Goal: Task Accomplishment & Management: Manage account settings

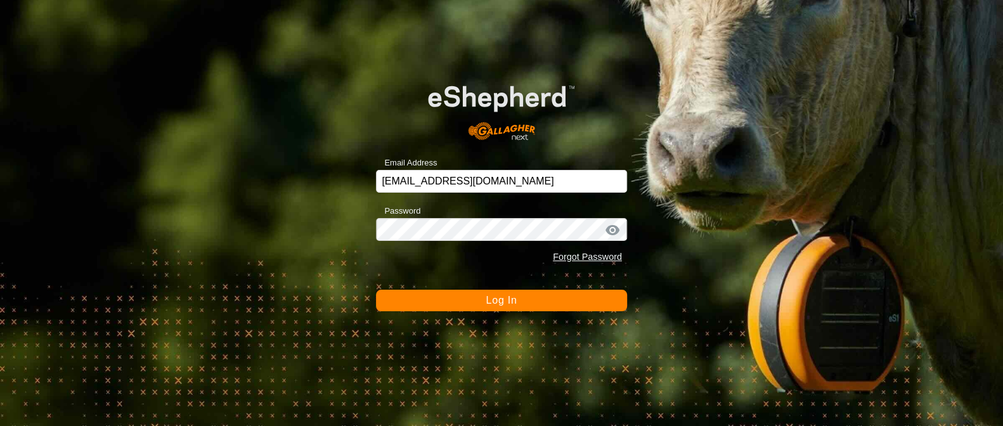
click at [488, 303] on span "Log In" at bounding box center [500, 300] width 31 height 11
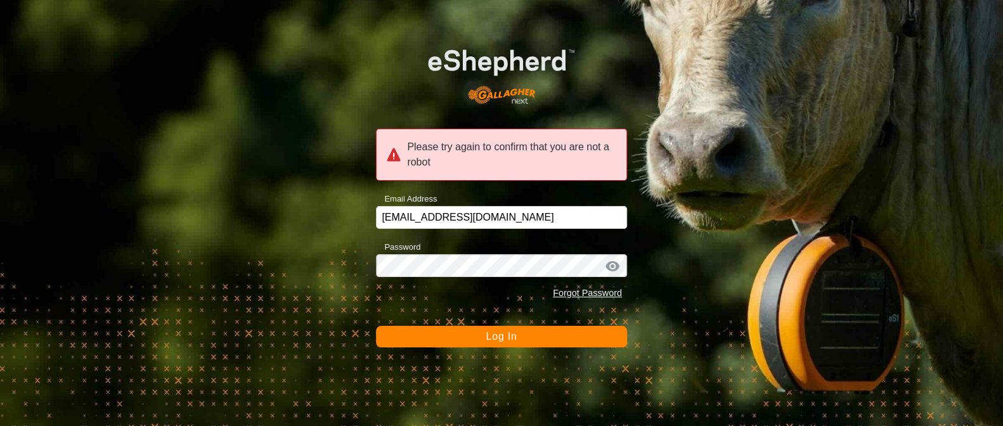
click at [482, 331] on button "Log In" at bounding box center [501, 337] width 251 height 22
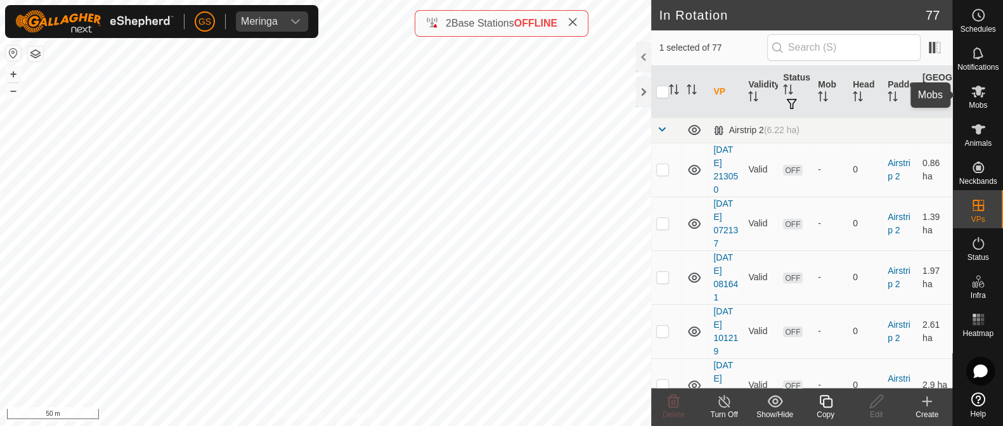
click at [973, 96] on icon at bounding box center [978, 92] width 14 height 12
checkbox input "false"
checkbox input "true"
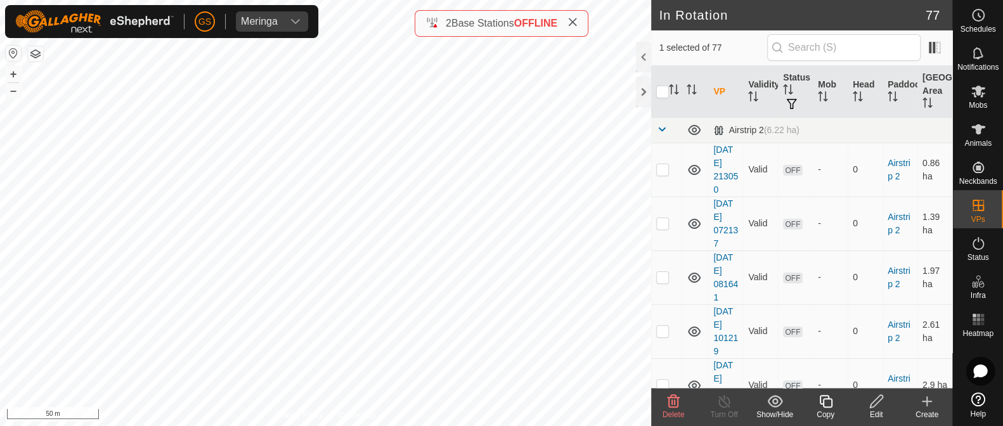
checkbox input "false"
checkbox input "true"
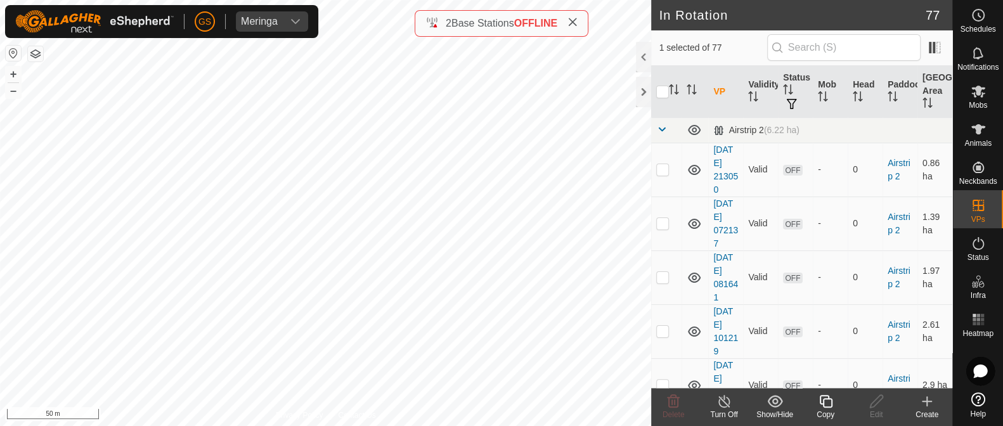
click at [821, 409] on div "Copy" at bounding box center [825, 414] width 51 height 11
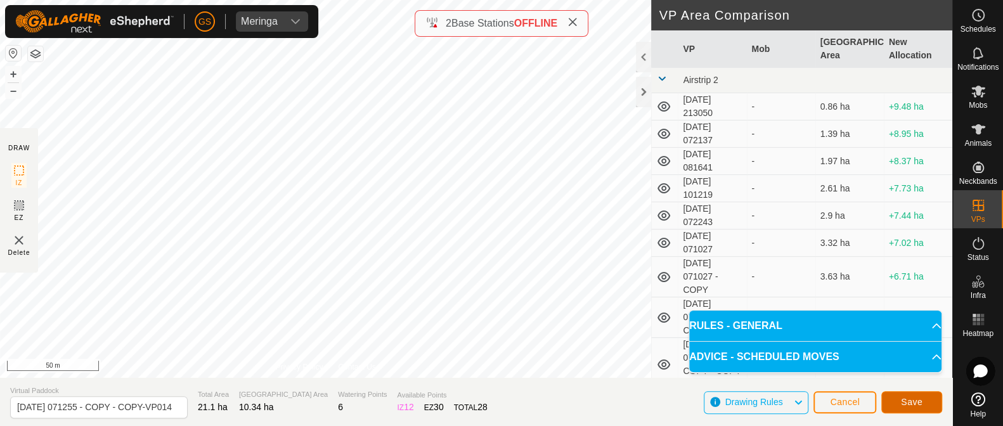
click at [906, 397] on span "Save" at bounding box center [912, 402] width 22 height 10
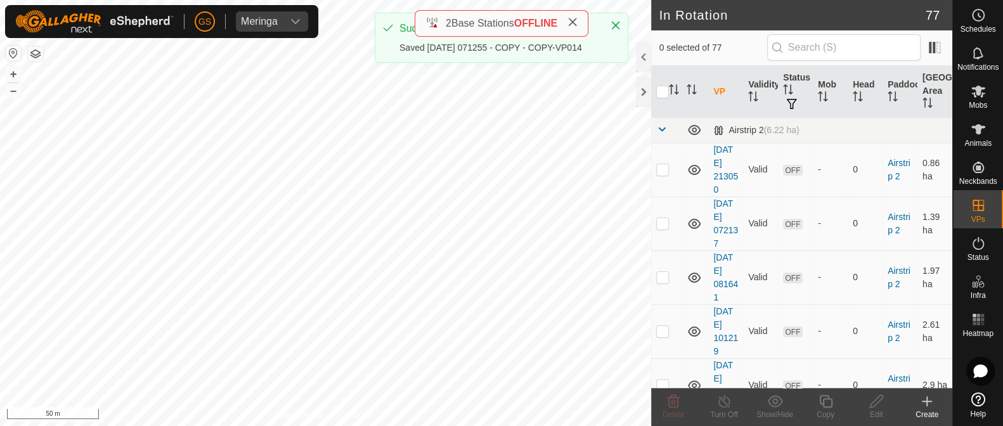
click at [973, 96] on icon at bounding box center [978, 92] width 14 height 12
click at [978, 91] on icon at bounding box center [978, 92] width 14 height 12
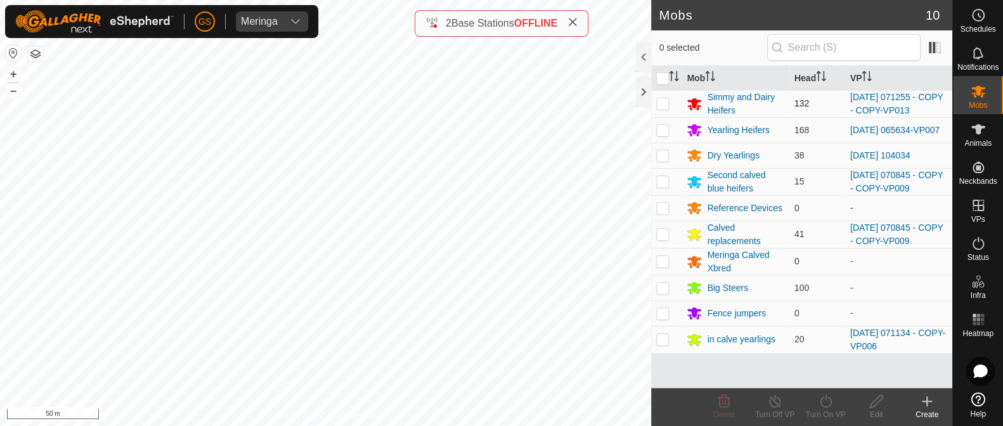
click at [659, 103] on p-checkbox at bounding box center [662, 103] width 13 height 10
checkbox input "true"
click at [823, 403] on icon at bounding box center [825, 401] width 16 height 15
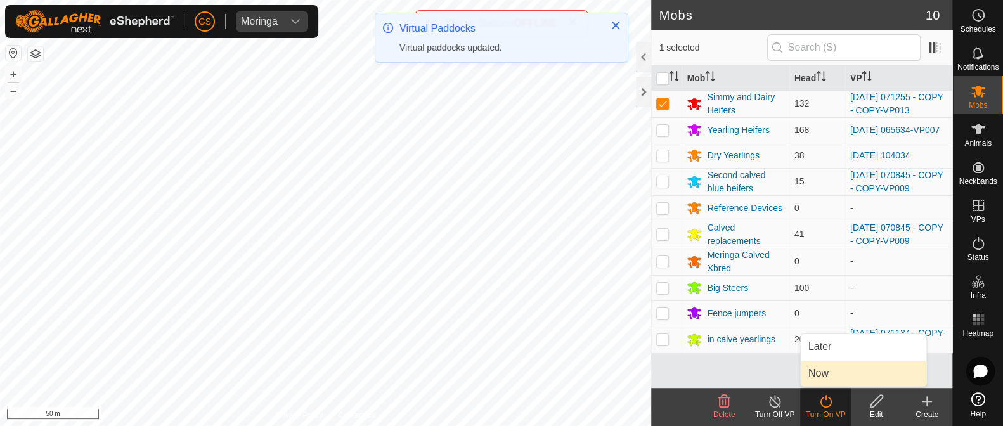
click at [817, 377] on link "Now" at bounding box center [862, 373] width 125 height 25
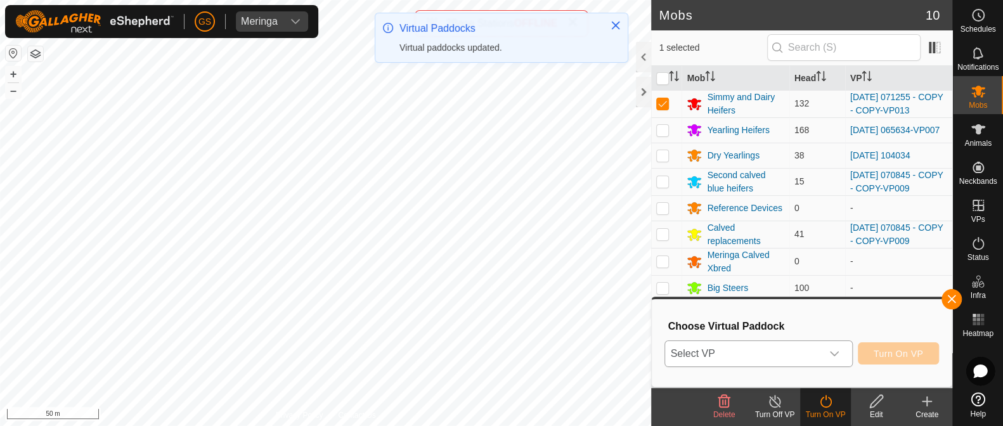
click at [819, 352] on span "Select VP" at bounding box center [743, 353] width 156 height 25
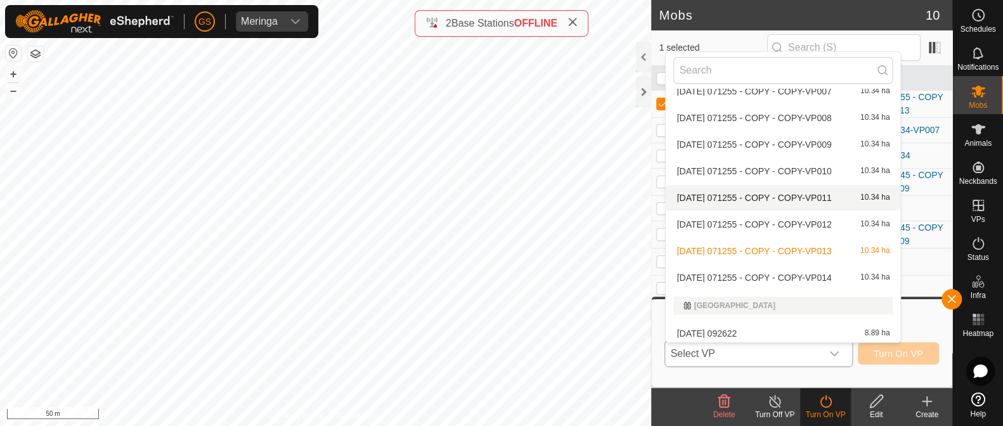
scroll to position [2286, 0]
click at [741, 273] on li "[DATE] 071255 - COPY - COPY-VP014 10.34 ha" at bounding box center [782, 275] width 234 height 25
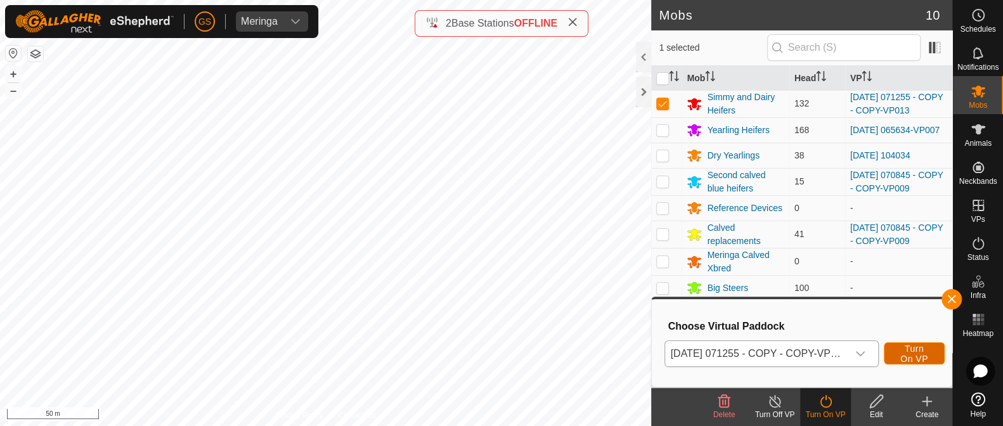
click at [904, 352] on span "Turn On VP" at bounding box center [913, 353] width 29 height 20
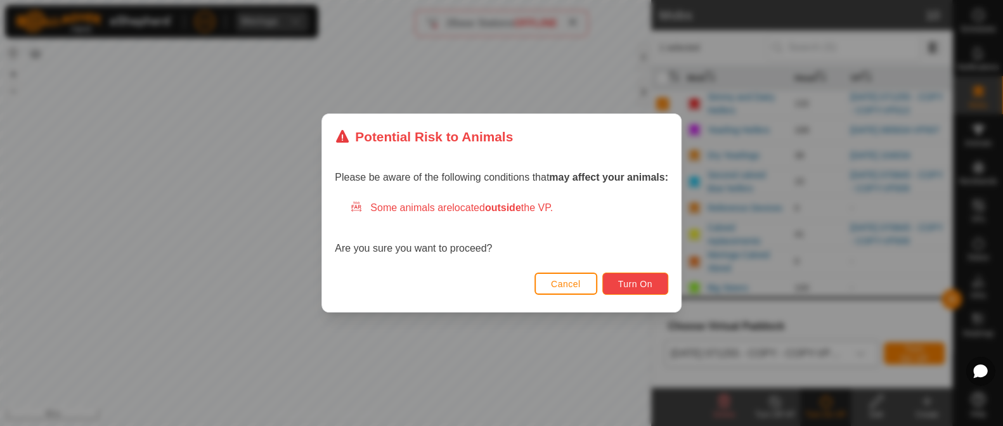
click at [634, 286] on span "Turn On" at bounding box center [635, 284] width 34 height 10
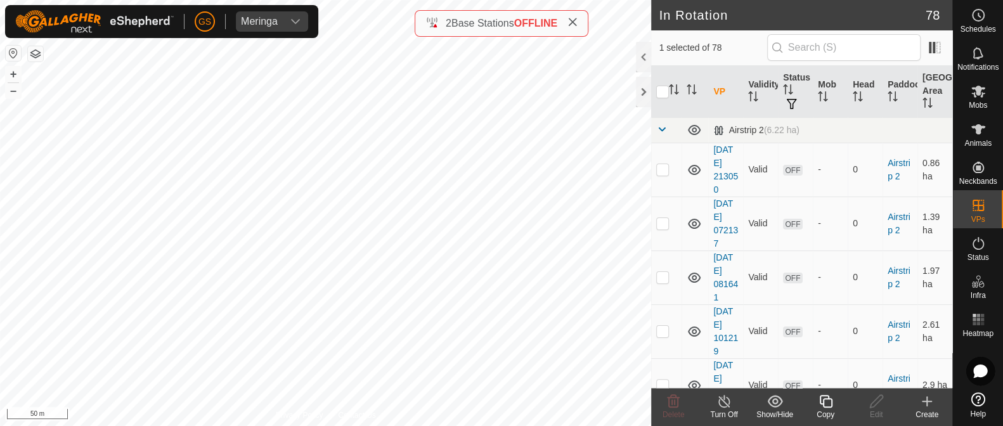
click at [827, 402] on icon at bounding box center [825, 401] width 16 height 15
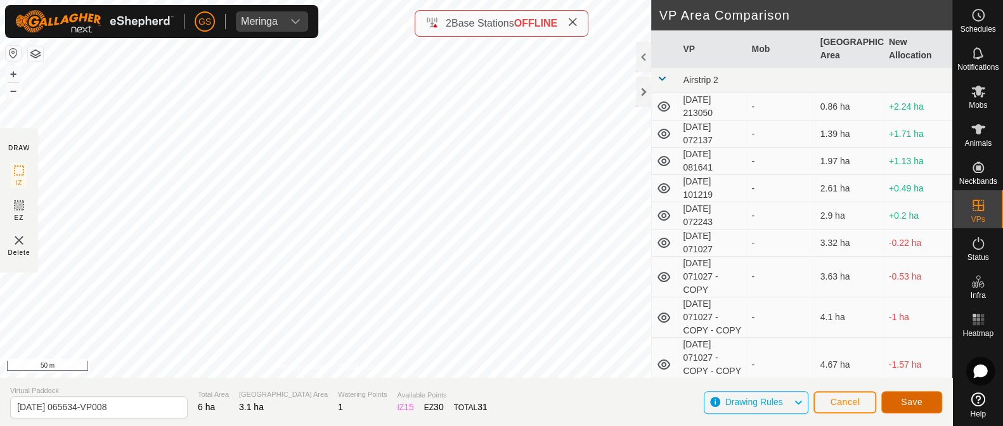
click at [905, 400] on span "Save" at bounding box center [912, 402] width 22 height 10
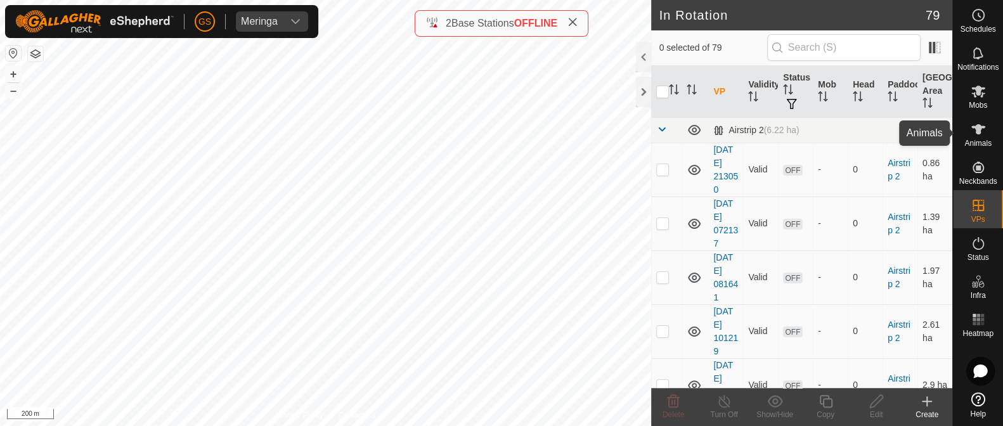
click at [982, 128] on icon at bounding box center [977, 129] width 15 height 15
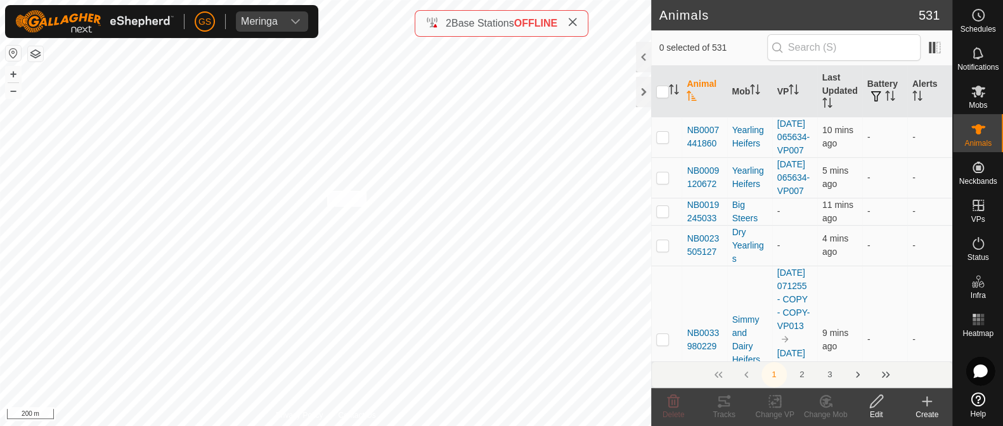
click at [326, 207] on div "NB1569359593 1569359593 - - + – ⇧ i 200 m" at bounding box center [325, 213] width 651 height 426
checkbox input "true"
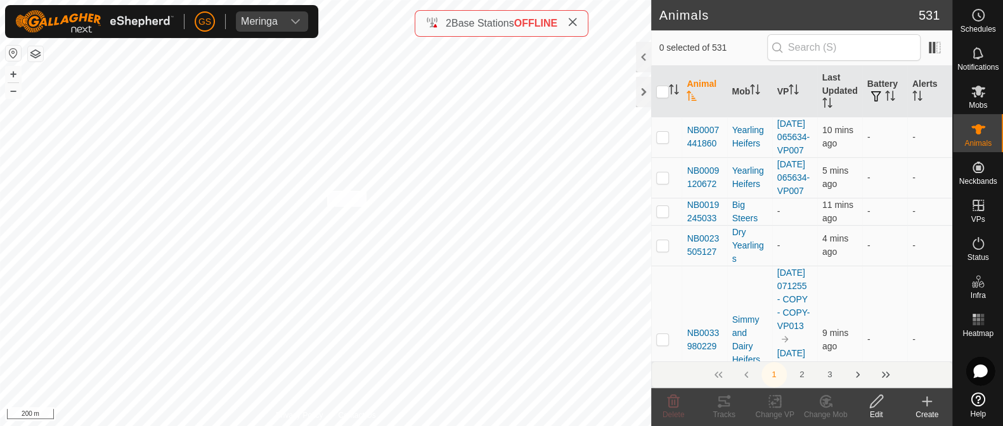
checkbox input "true"
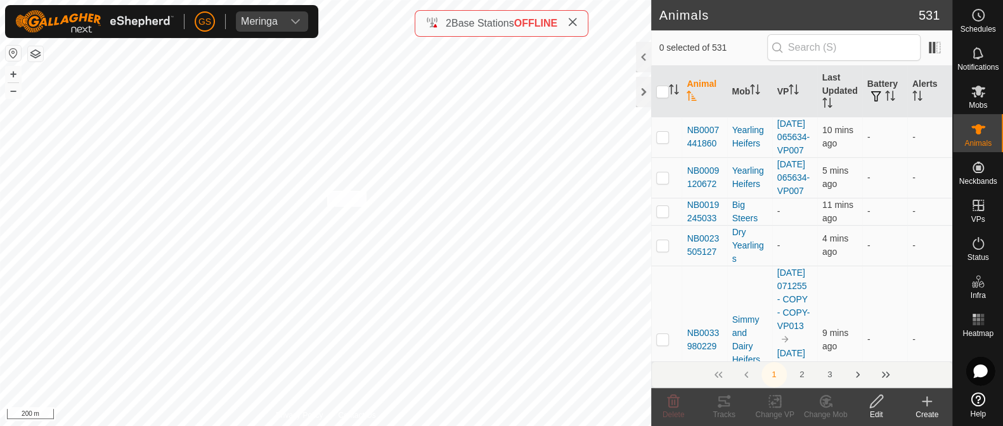
checkbox input "true"
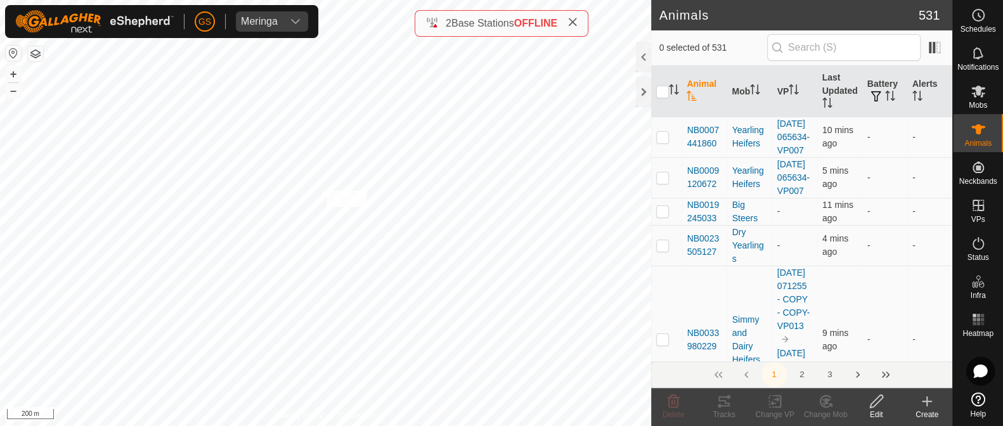
checkbox input "true"
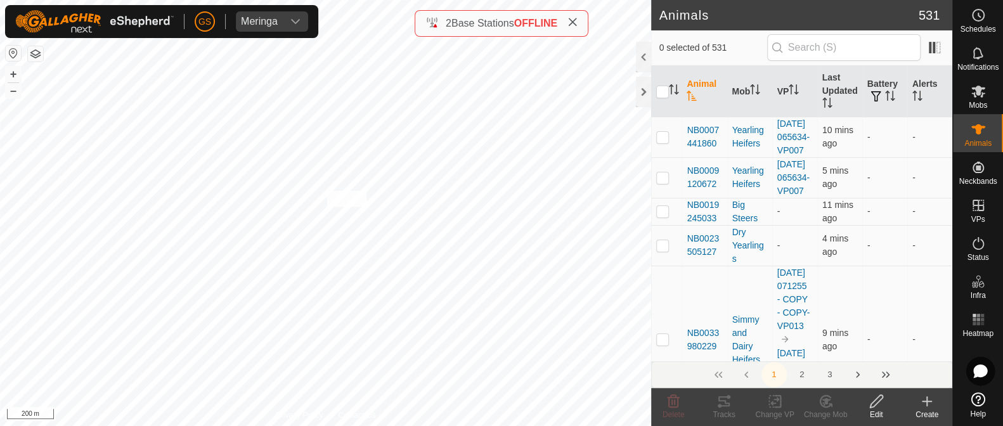
checkbox input "true"
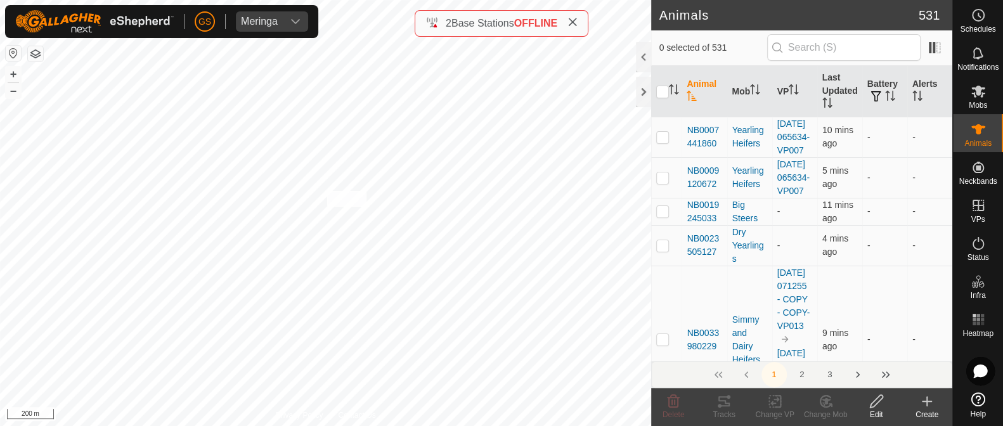
checkbox input "true"
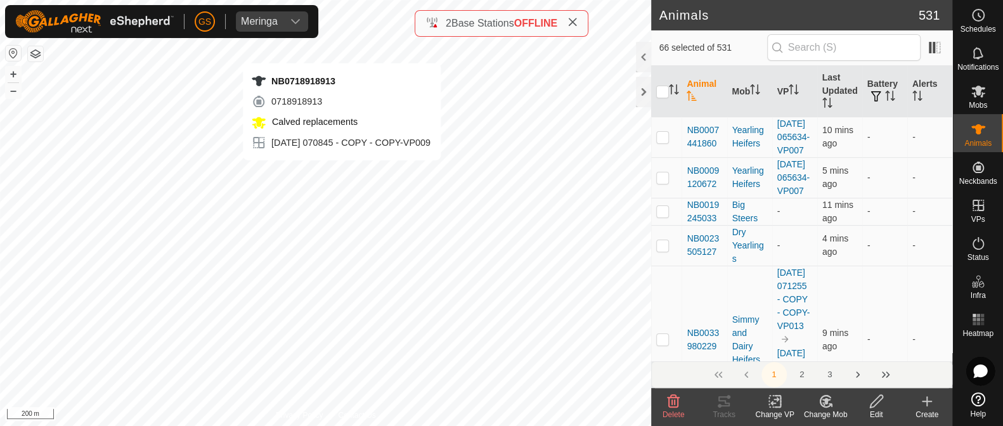
checkbox input "true"
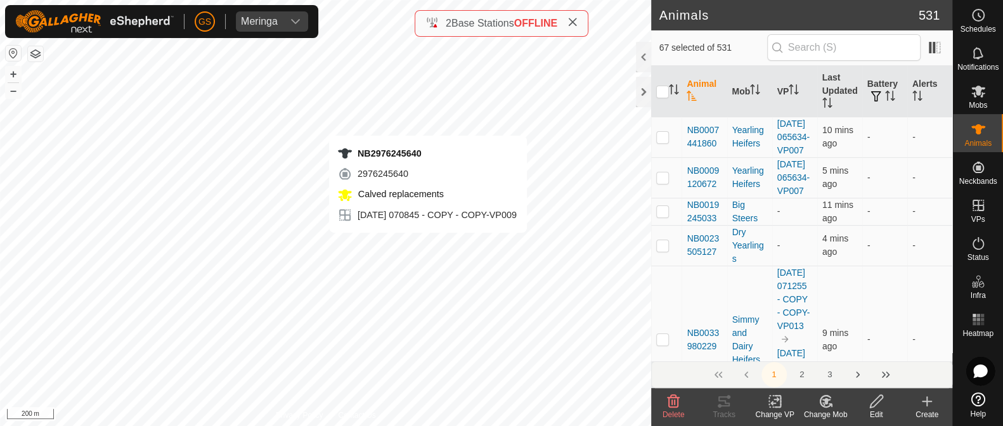
click at [428, 245] on div "NB2976245640 2976245640 Calved replacements [DATE] 070845 - COPY - COPY-VP009 +…" at bounding box center [325, 213] width 651 height 426
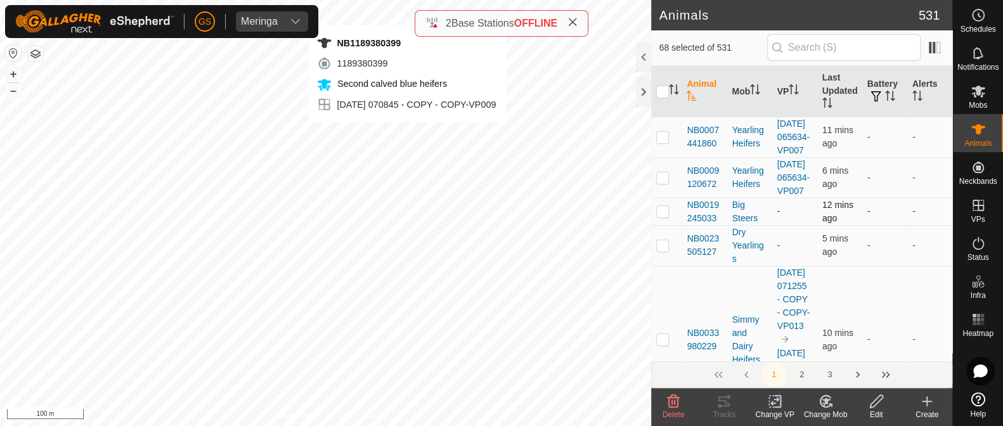
checkbox input "false"
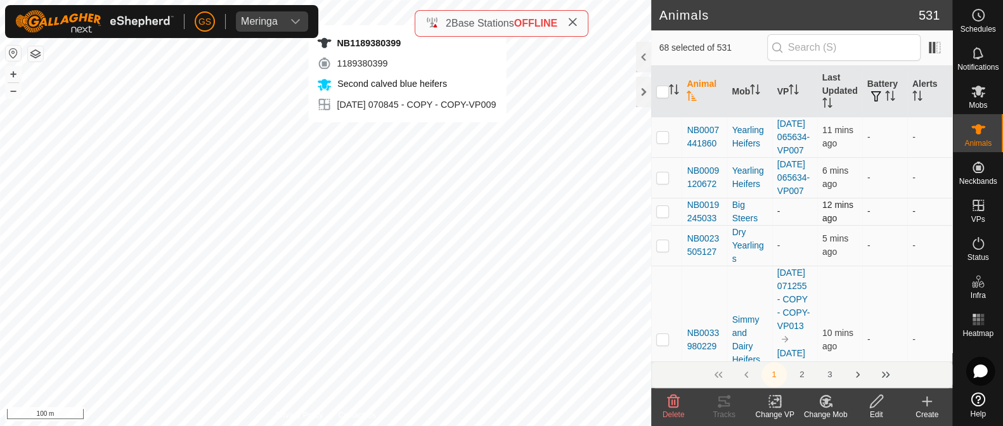
checkbox input "false"
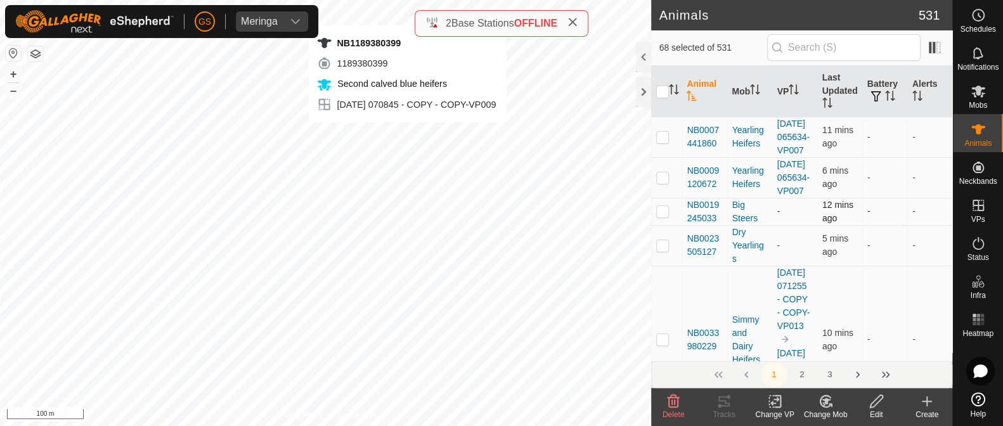
checkbox input "false"
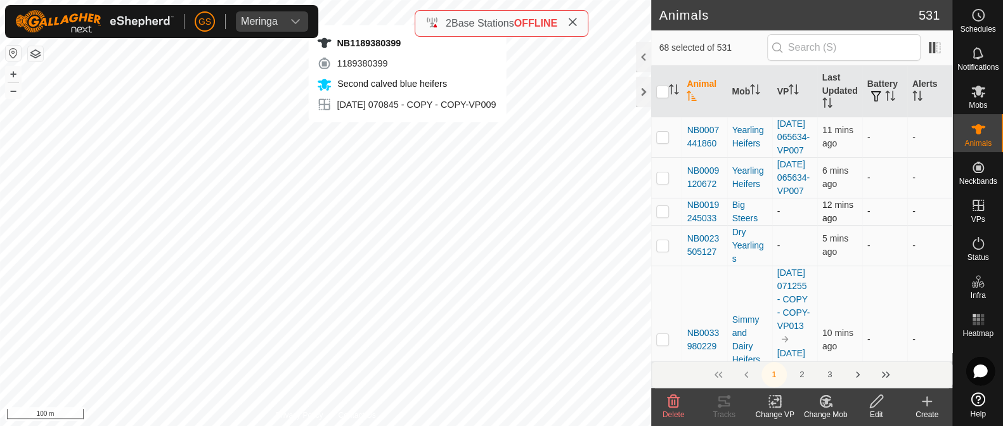
checkbox input "false"
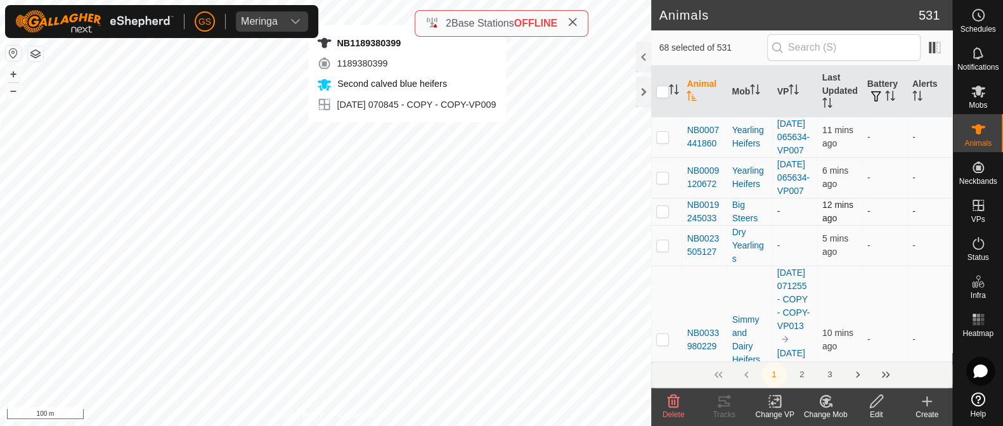
checkbox input "false"
checkbox input "true"
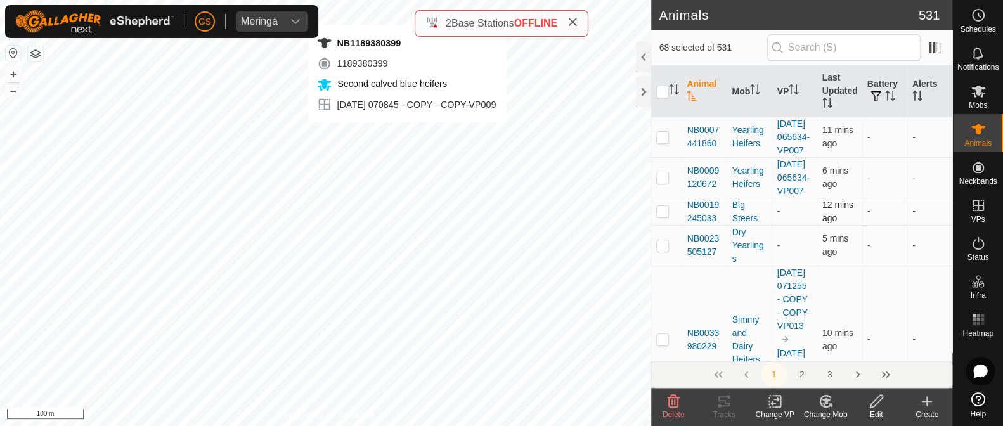
checkbox input "false"
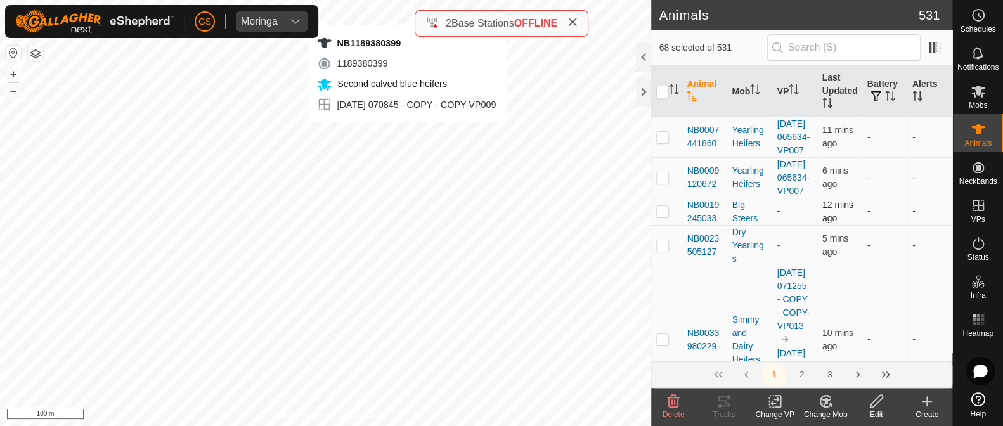
checkbox input "false"
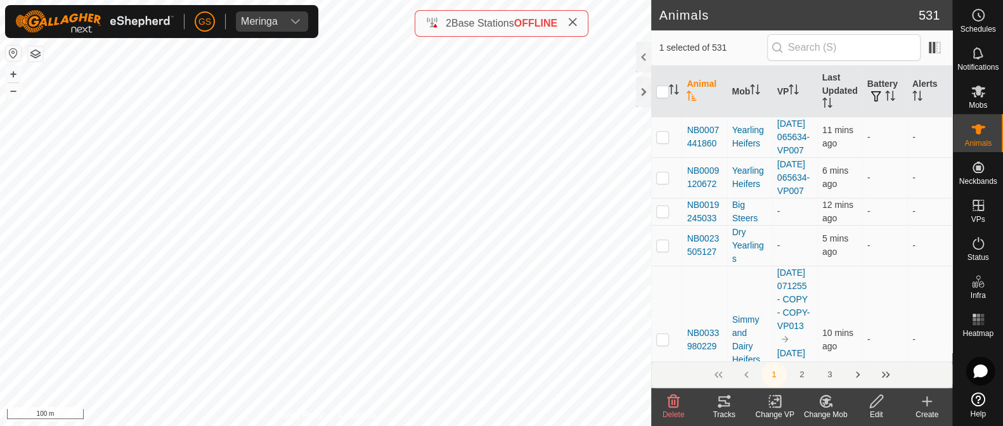
click at [822, 402] on icon at bounding box center [825, 401] width 16 height 15
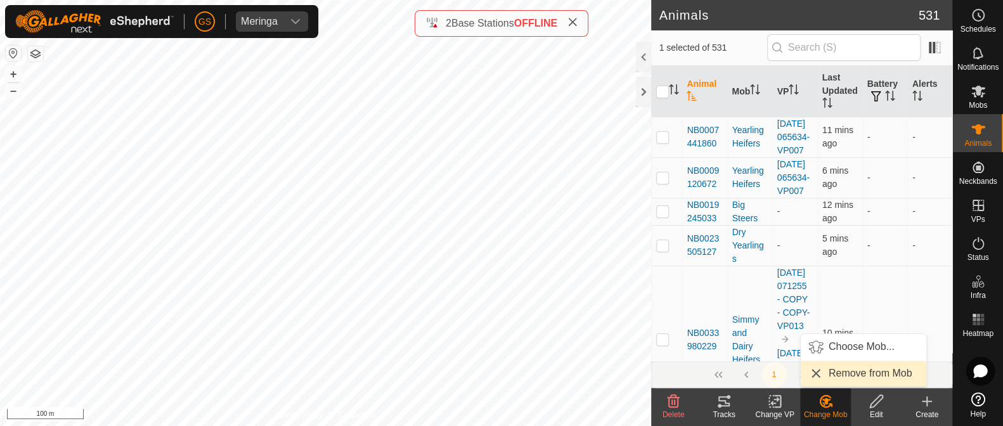
click at [821, 376] on link "Remove from Mob" at bounding box center [862, 373] width 125 height 25
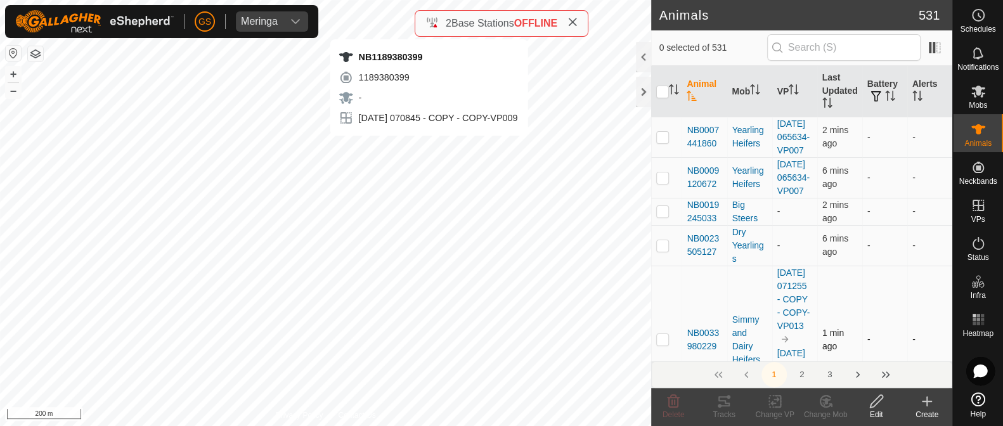
checkbox input "true"
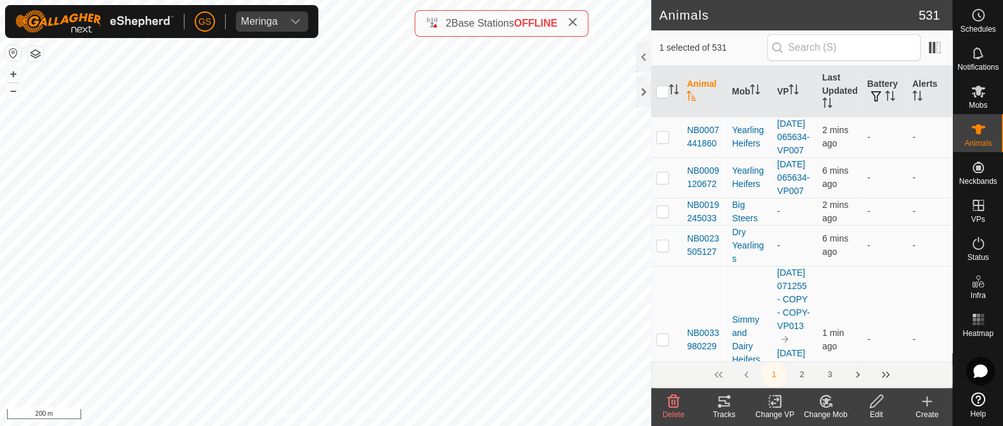
click at [771, 399] on icon at bounding box center [775, 401] width 16 height 15
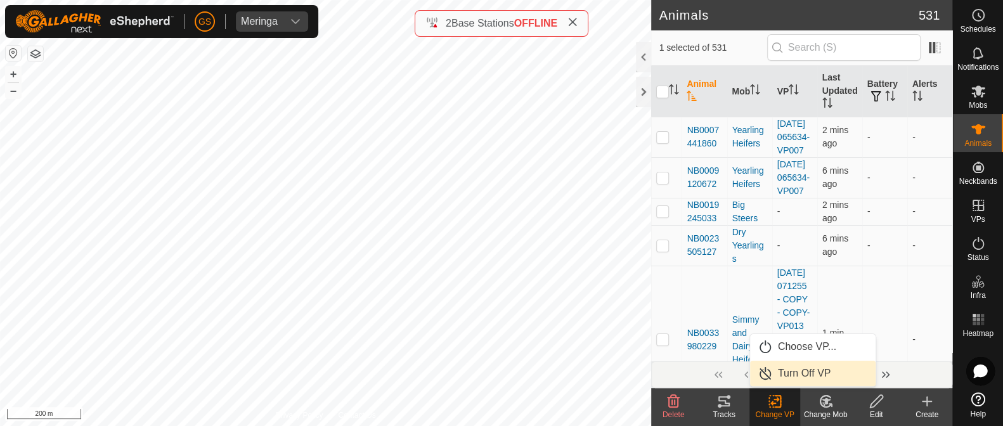
click at [769, 376] on link "Turn Off VP" at bounding box center [812, 373] width 125 height 25
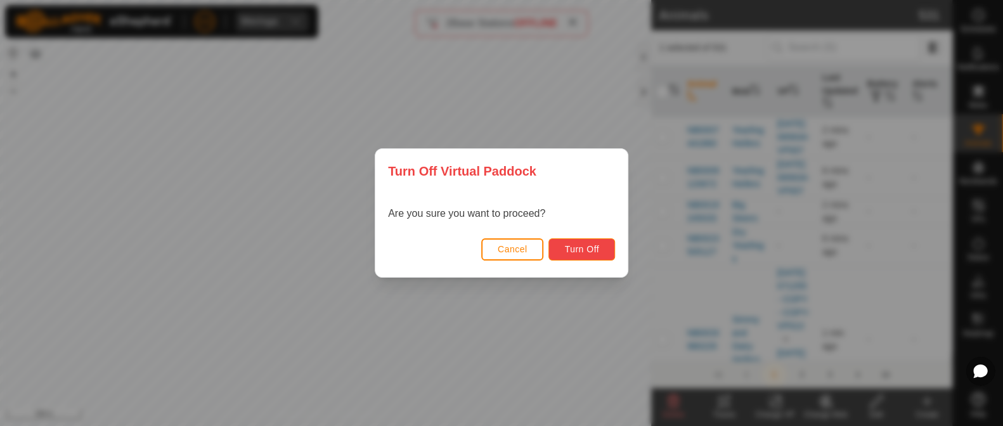
click at [596, 252] on span "Turn Off" at bounding box center [581, 249] width 35 height 10
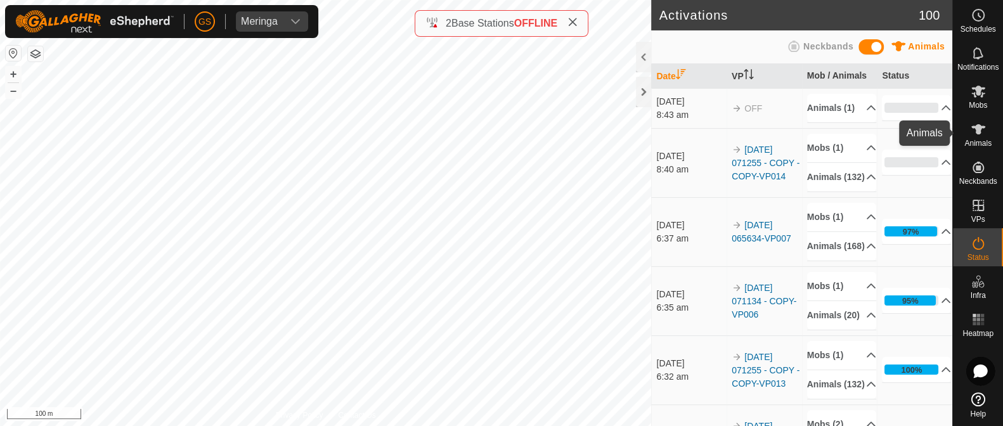
click at [968, 128] on es-animals-svg-icon at bounding box center [977, 129] width 23 height 20
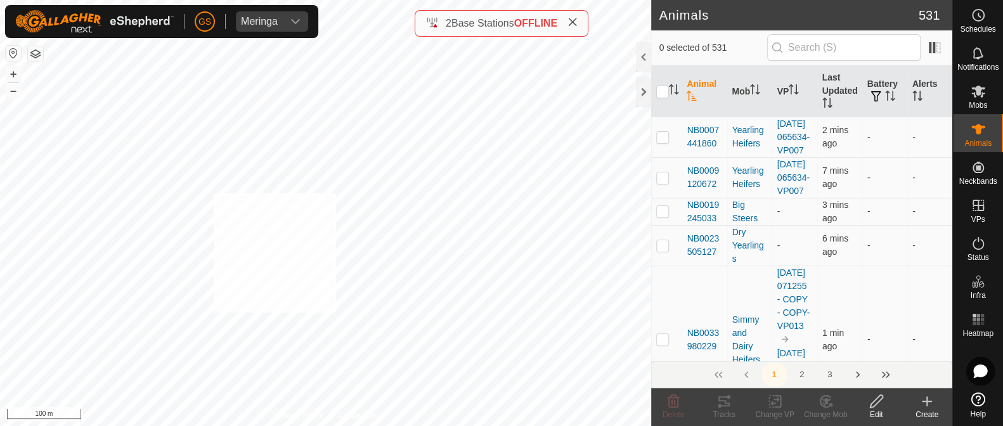
checkbox input "true"
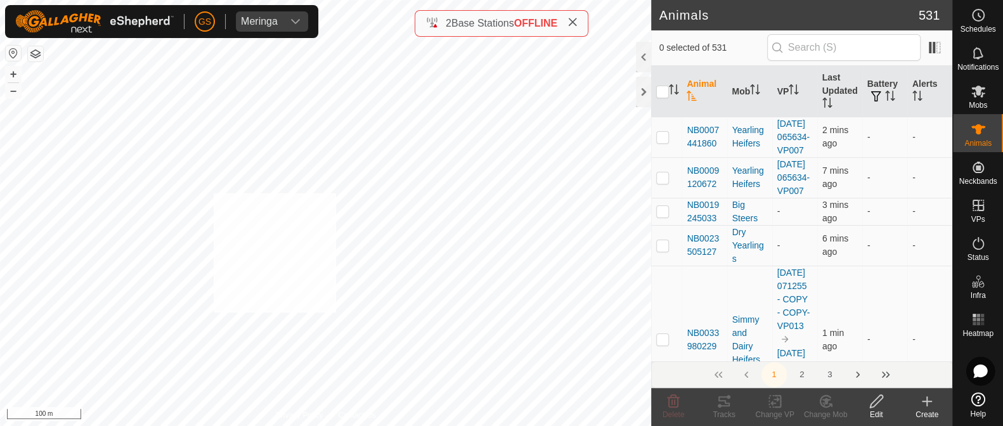
checkbox input "true"
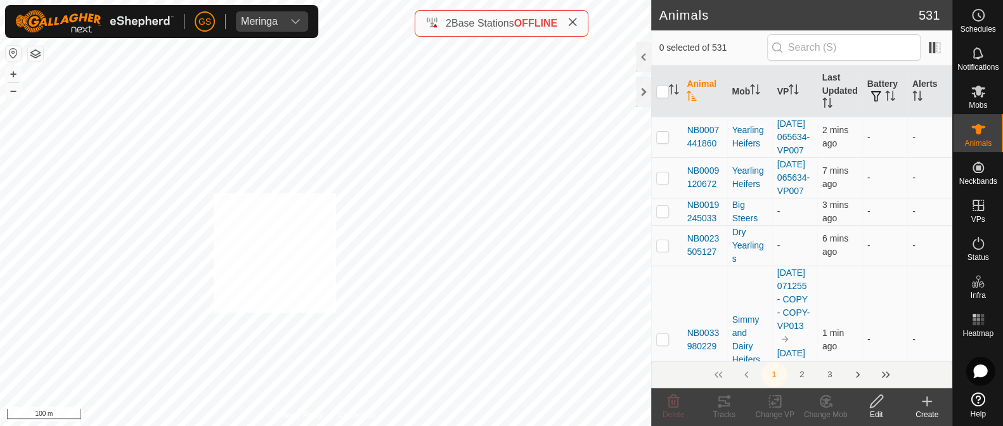
checkbox input "true"
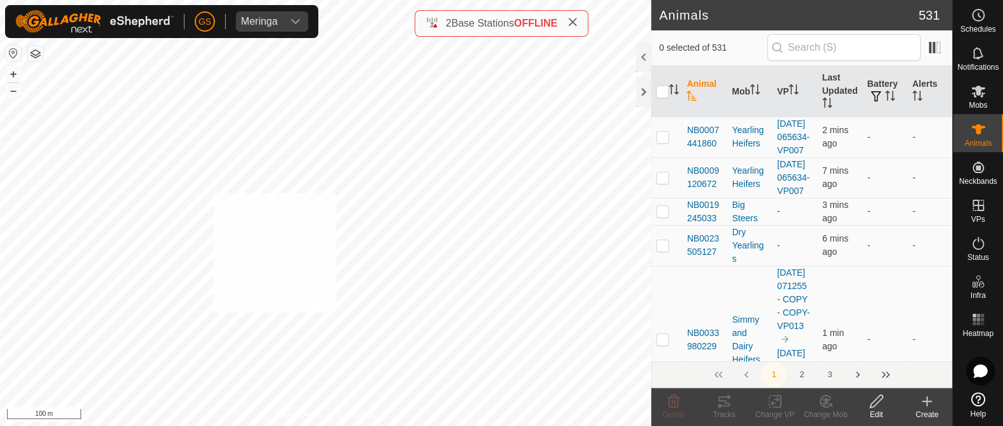
checkbox input "true"
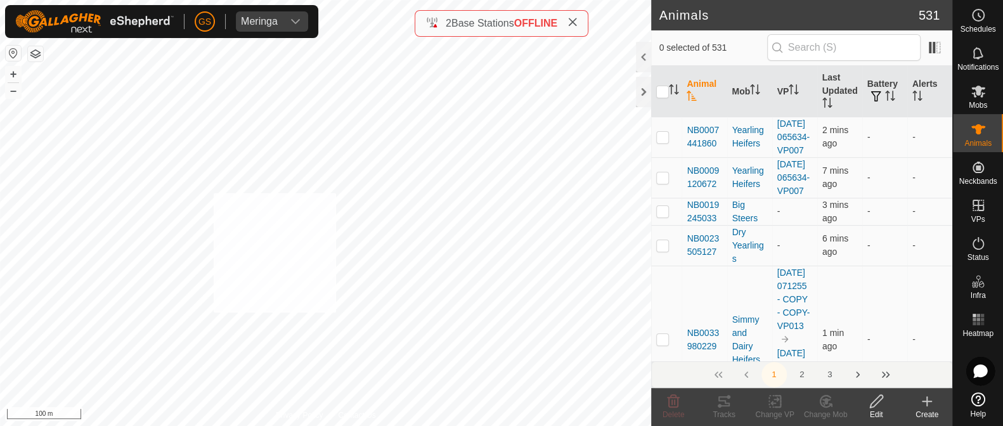
checkbox input "true"
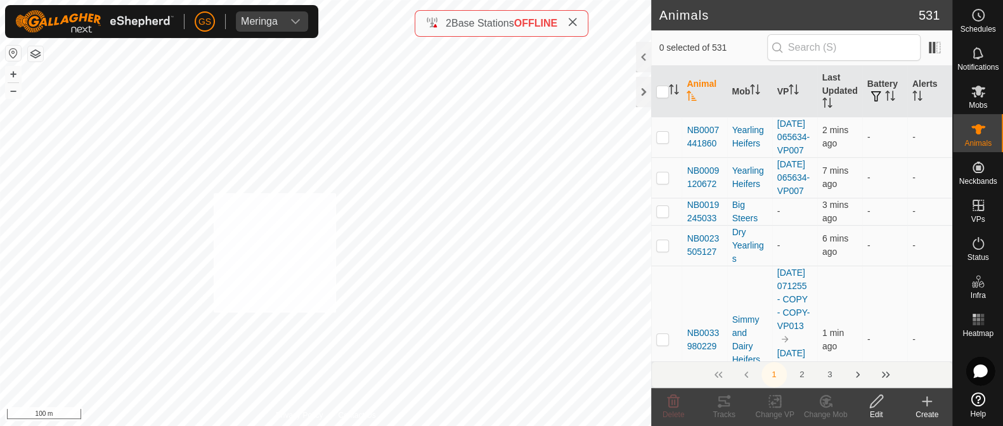
checkbox input "true"
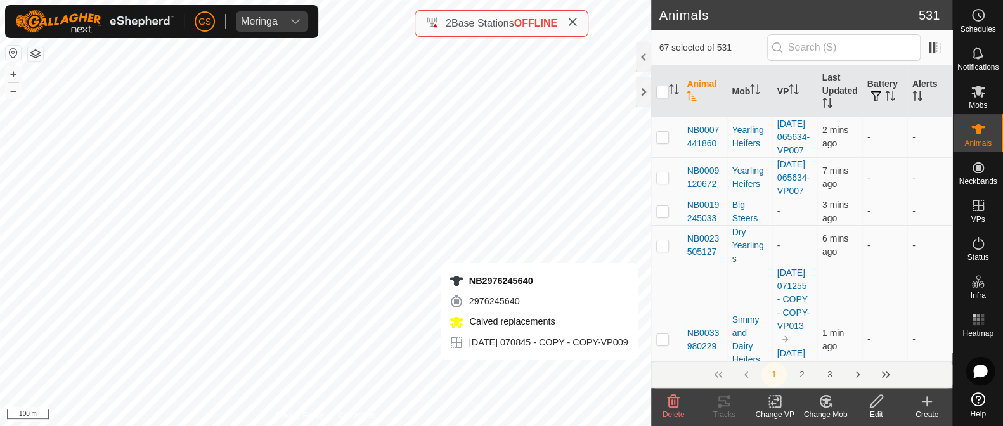
click at [539, 372] on div "NB2976245640 2976245640 Calved replacements [DATE] 070845 - COPY - COPY-VP009 +…" at bounding box center [325, 213] width 651 height 426
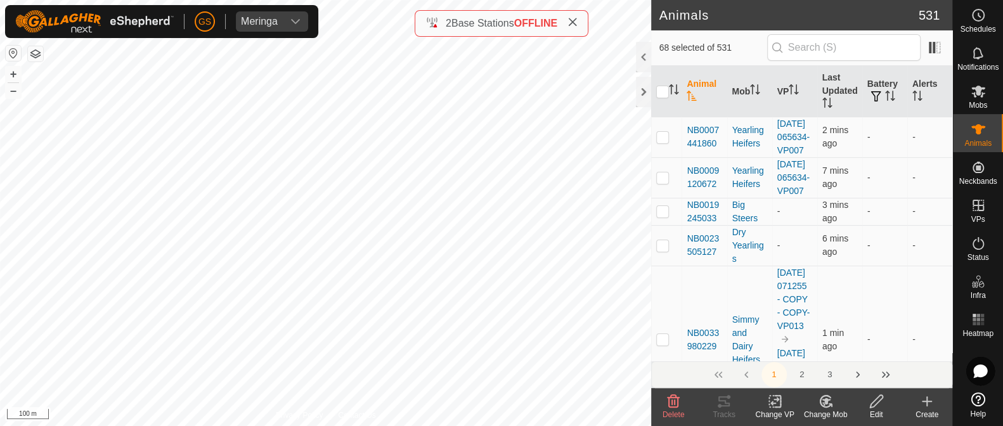
click at [828, 404] on icon at bounding box center [829, 405] width 3 height 3
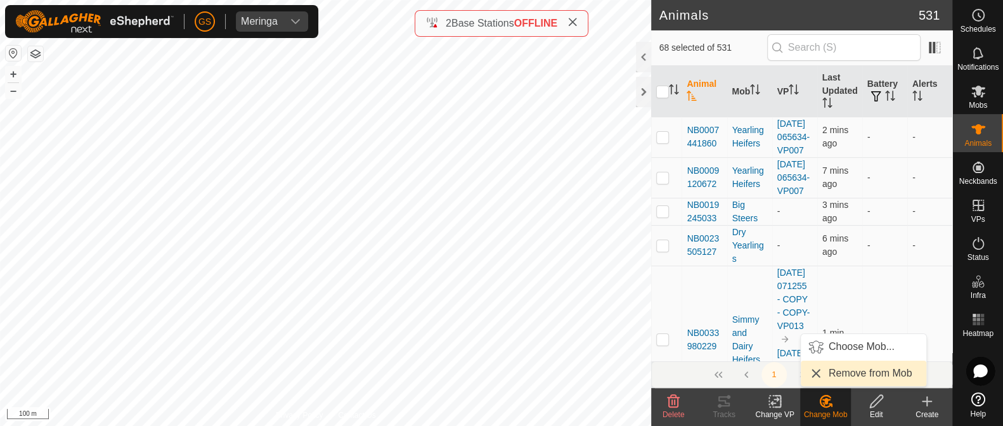
click at [832, 376] on link "Remove from Mob" at bounding box center [862, 373] width 125 height 25
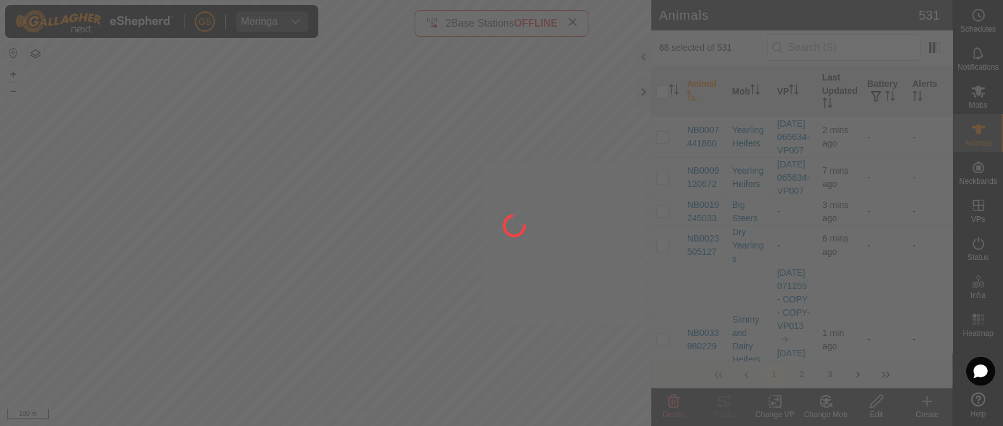
checkbox input "false"
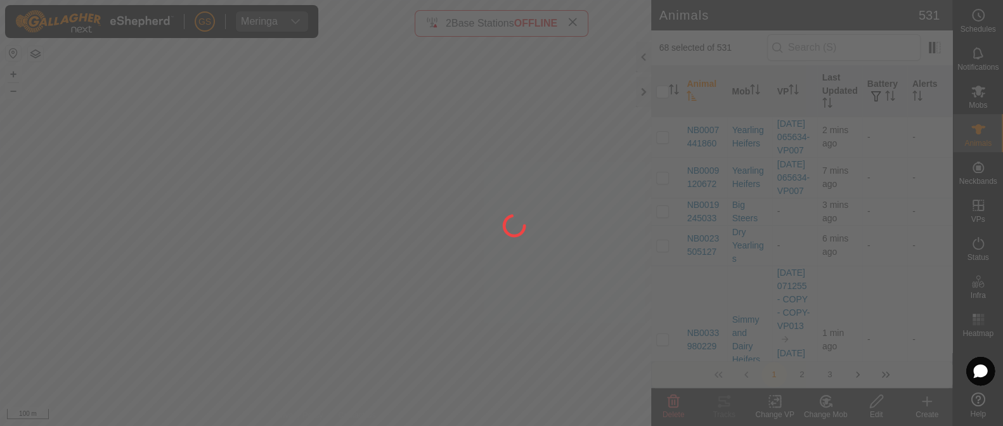
checkbox input "false"
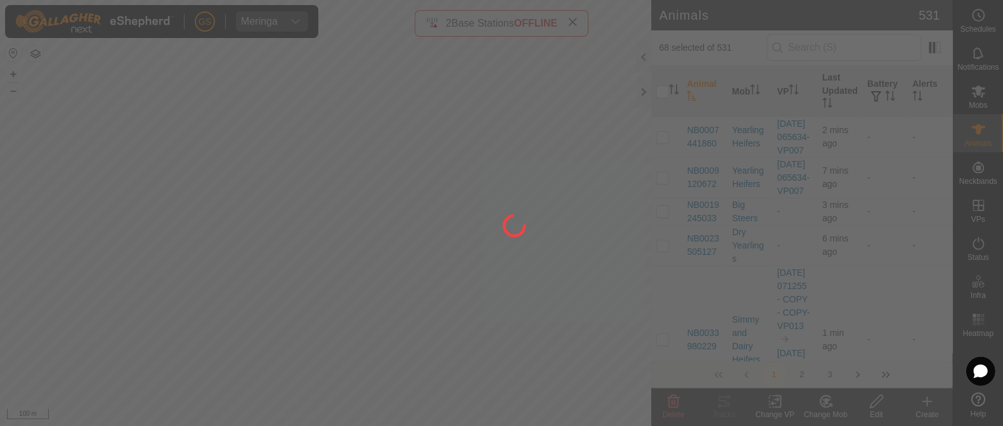
checkbox input "false"
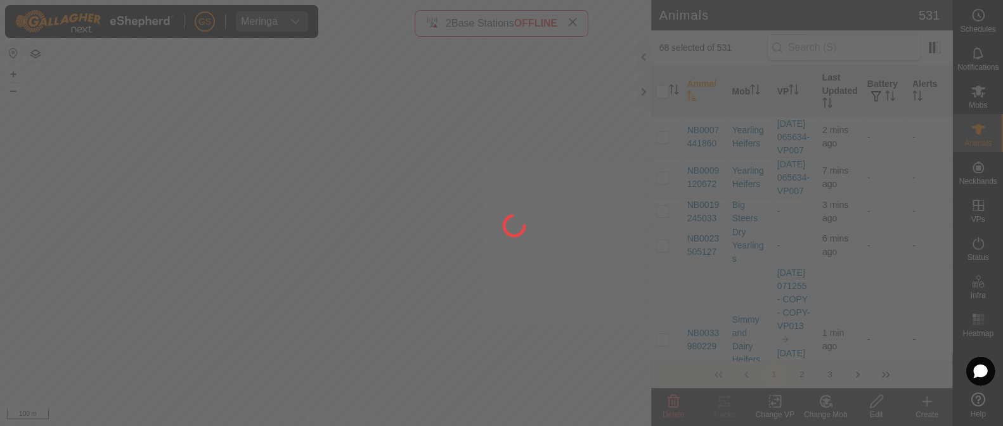
checkbox input "false"
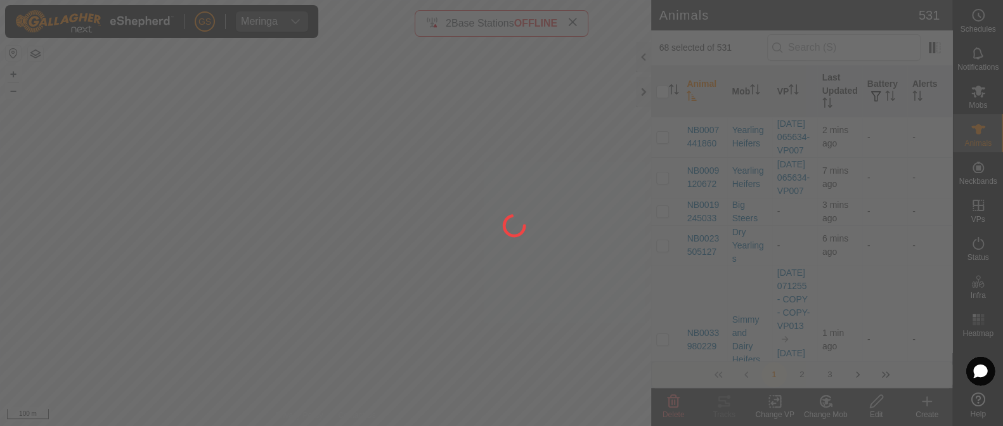
checkbox input "false"
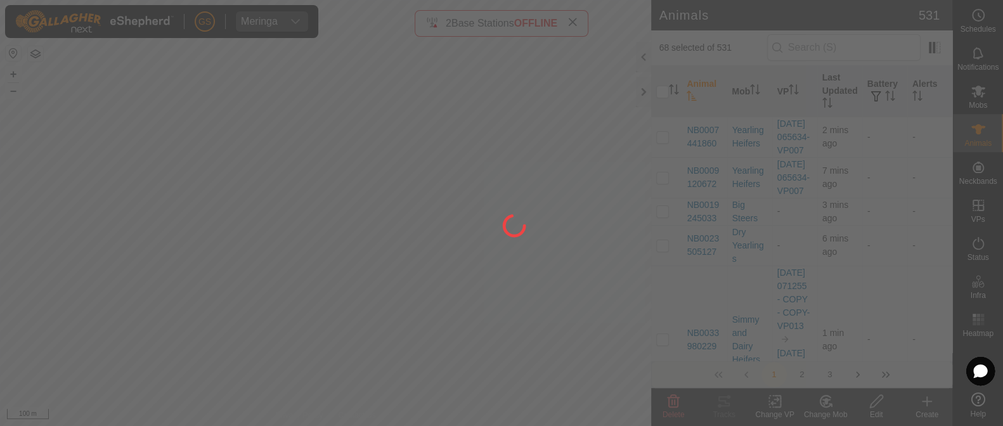
checkbox input "false"
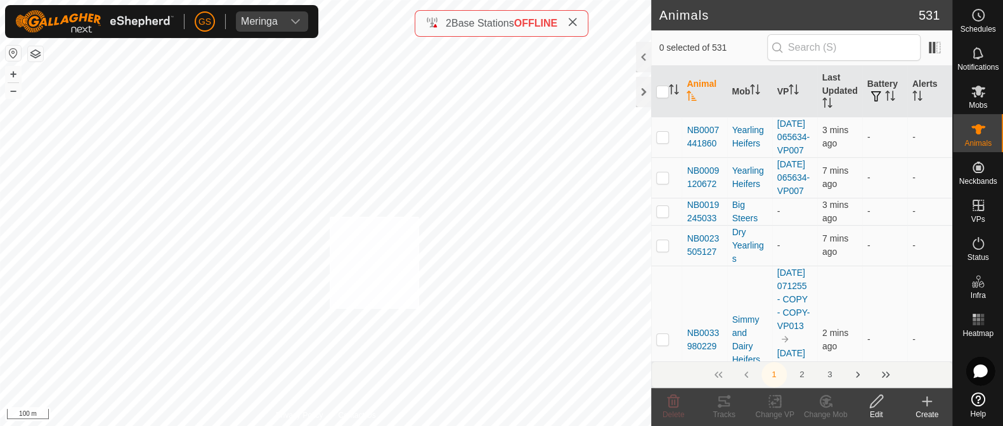
checkbox input "true"
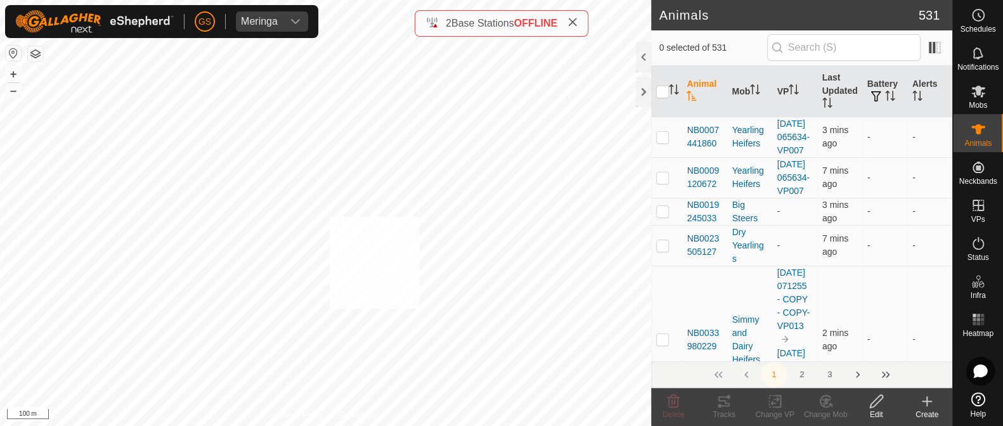
checkbox input "true"
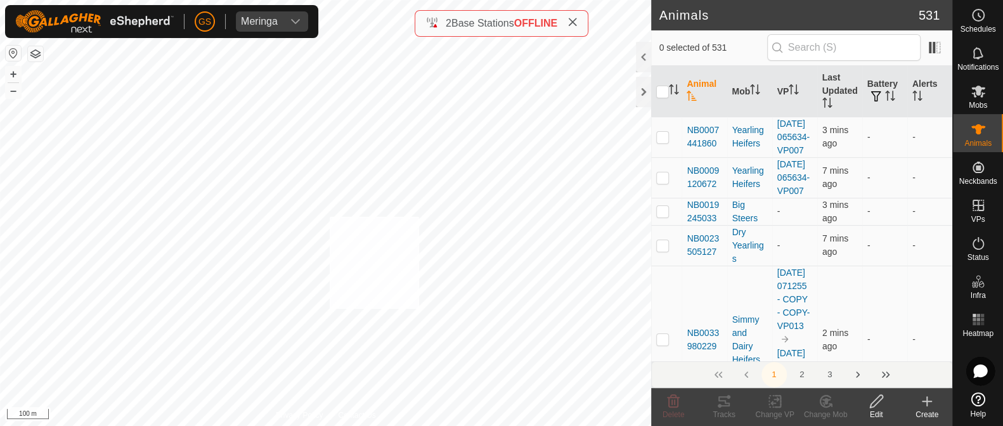
checkbox input "true"
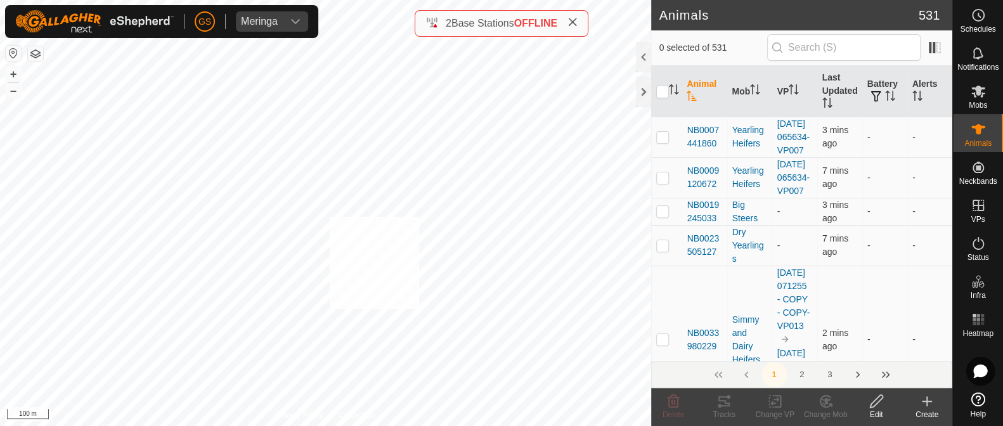
checkbox input "true"
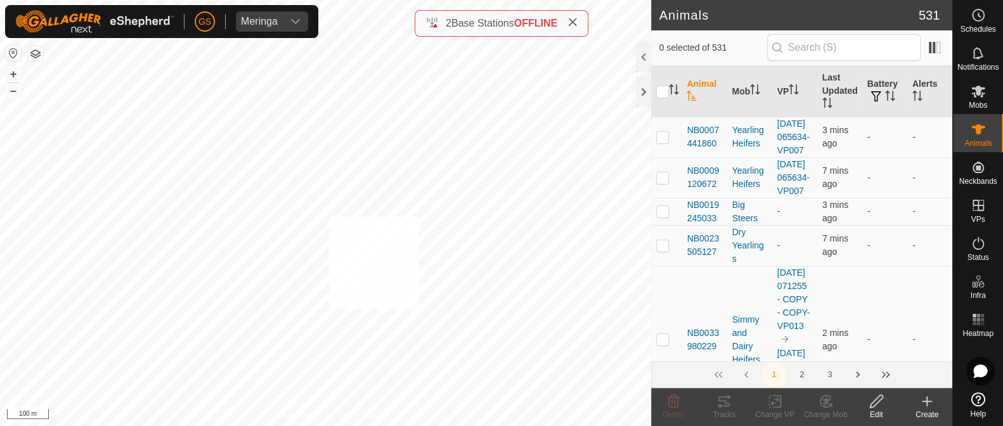
checkbox input "true"
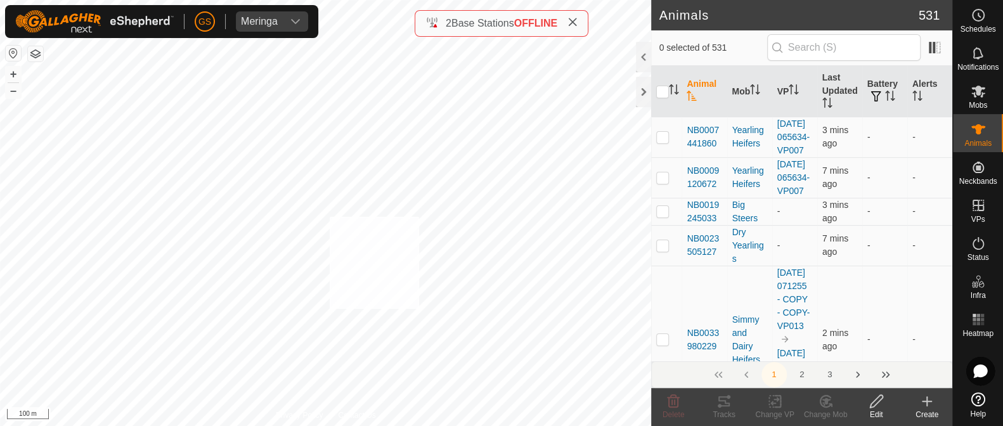
checkbox input "true"
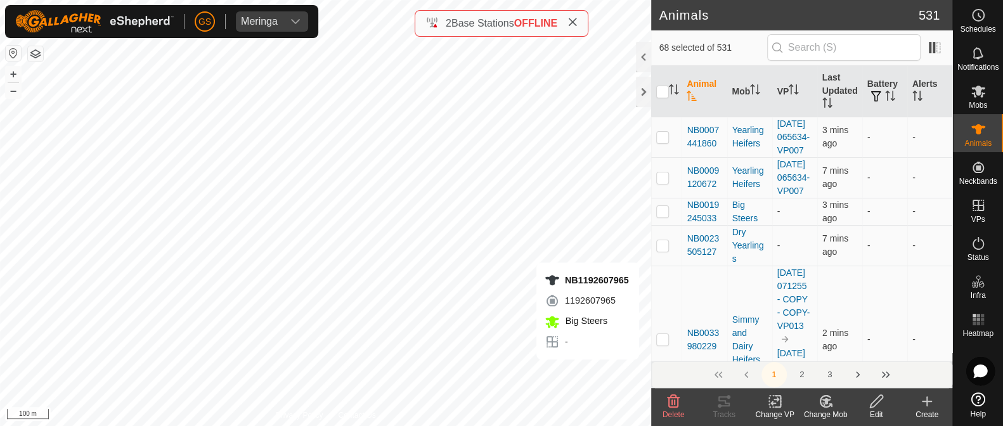
click at [773, 401] on icon at bounding box center [775, 401] width 16 height 15
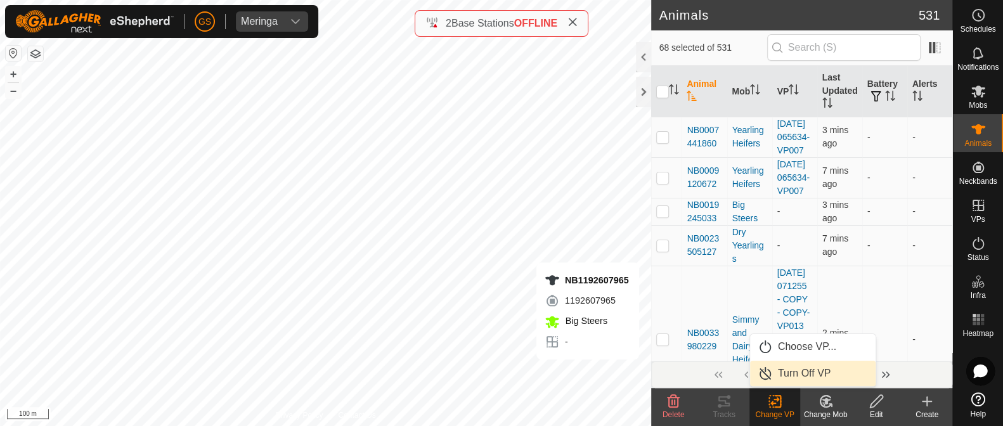
click at [786, 374] on link "Turn Off VP" at bounding box center [812, 373] width 125 height 25
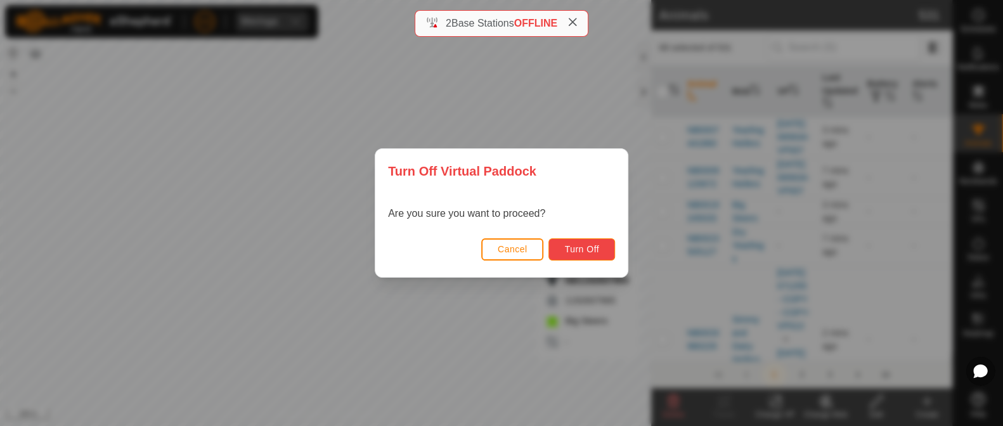
click at [565, 242] on button "Turn Off" at bounding box center [581, 249] width 67 height 22
